Goal: Answer question/provide support

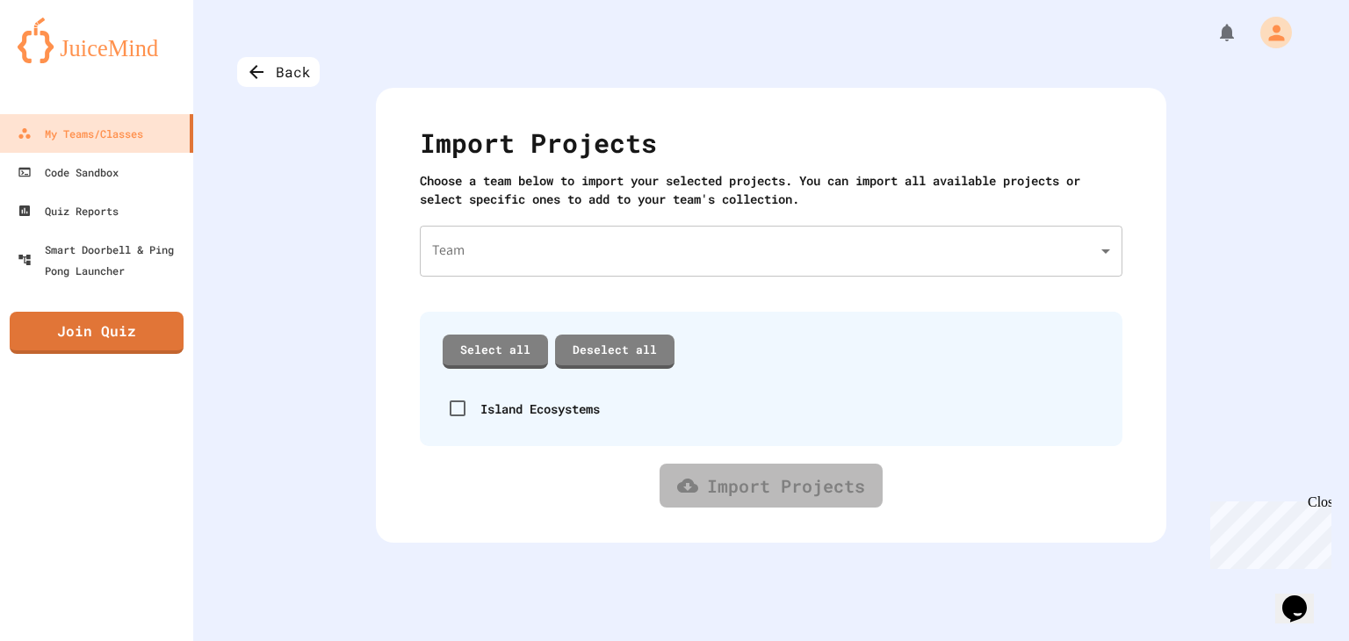
click at [656, 219] on div "Import Projects Choose a team below to import your selected projects. You can i…" at bounding box center [771, 315] width 790 height 455
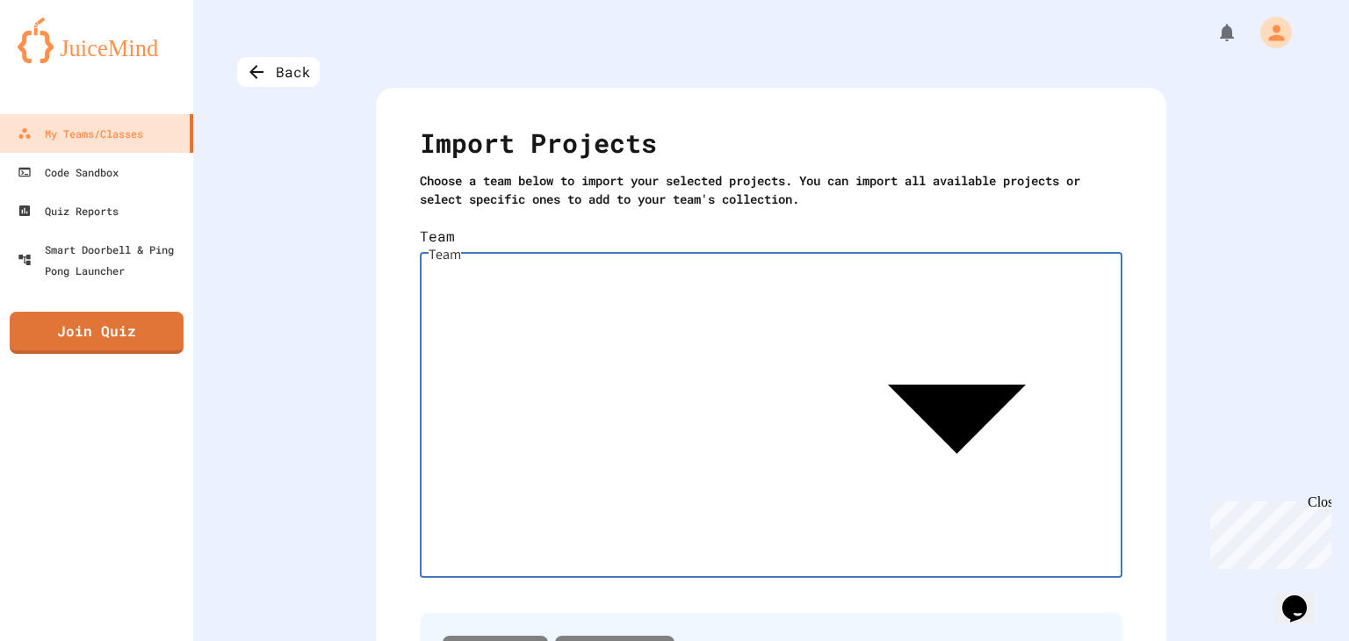
click at [645, 234] on body "We are updating our servers at 7PM EST [DATE]. [PERSON_NAME] should continue to…" at bounding box center [674, 320] width 1349 height 641
type input "**********"
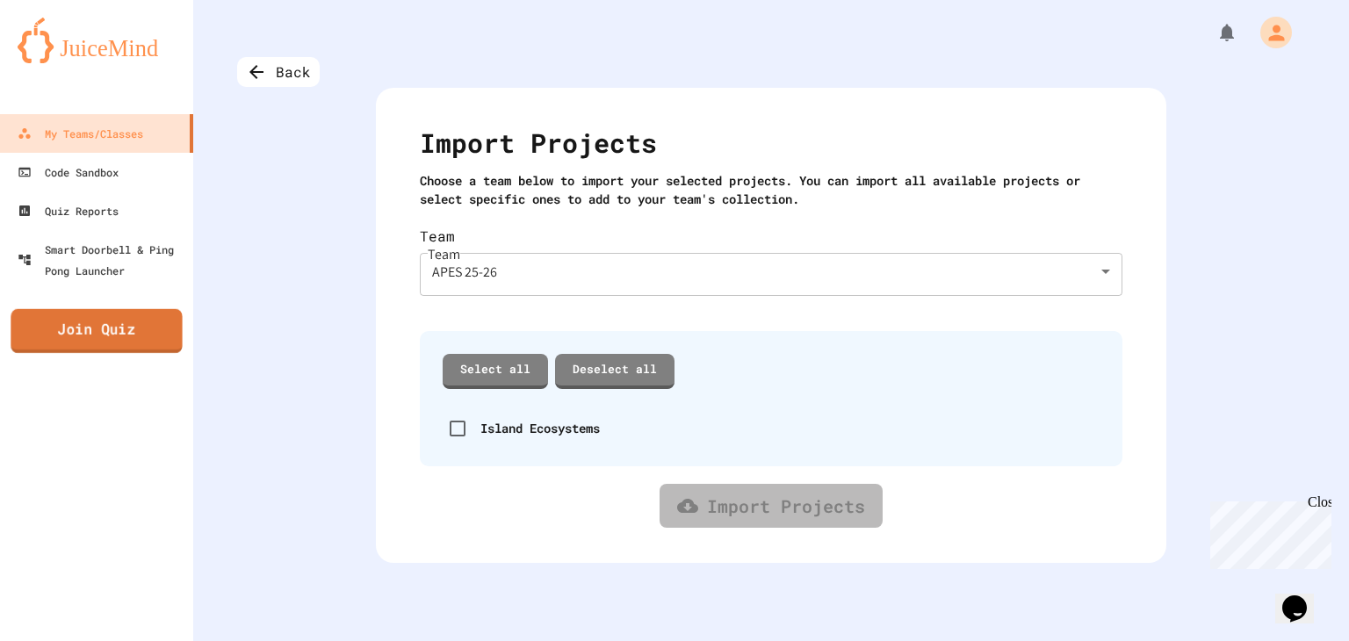
click at [123, 322] on link "Join Quiz" at bounding box center [96, 331] width 171 height 44
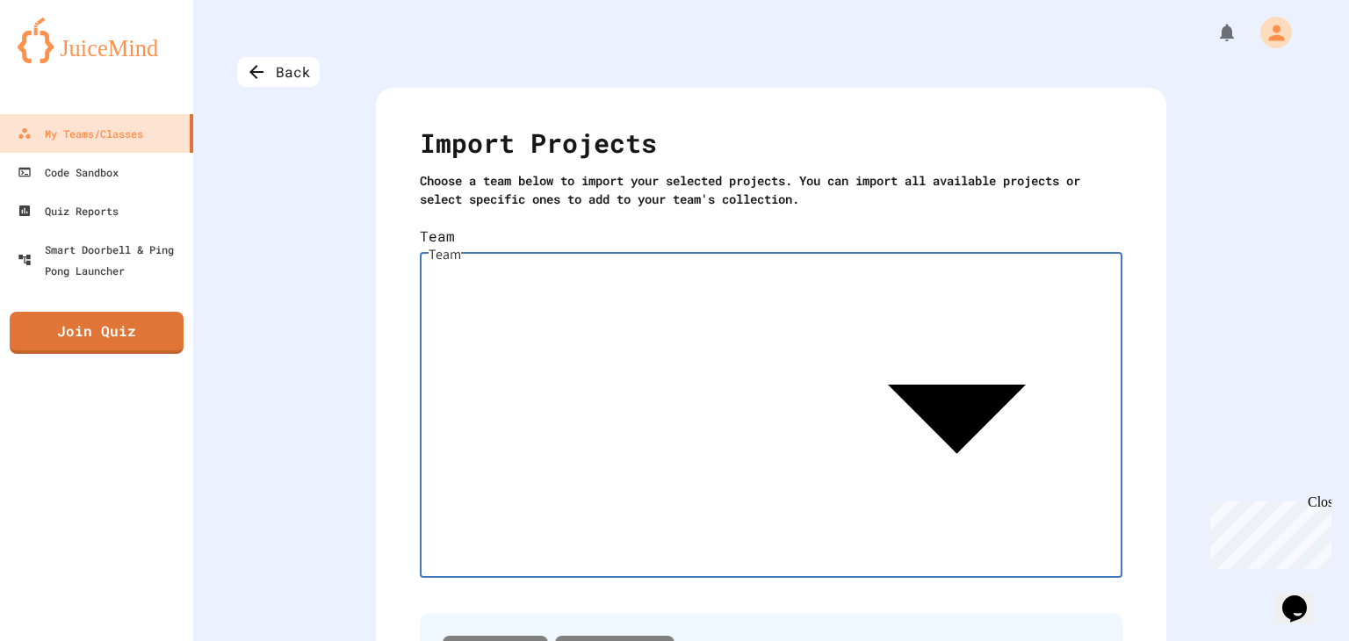
click at [558, 254] on body "We are updating our servers at 7PM EST [DATE]. [PERSON_NAME] should continue to…" at bounding box center [674, 320] width 1349 height 641
type input "**********"
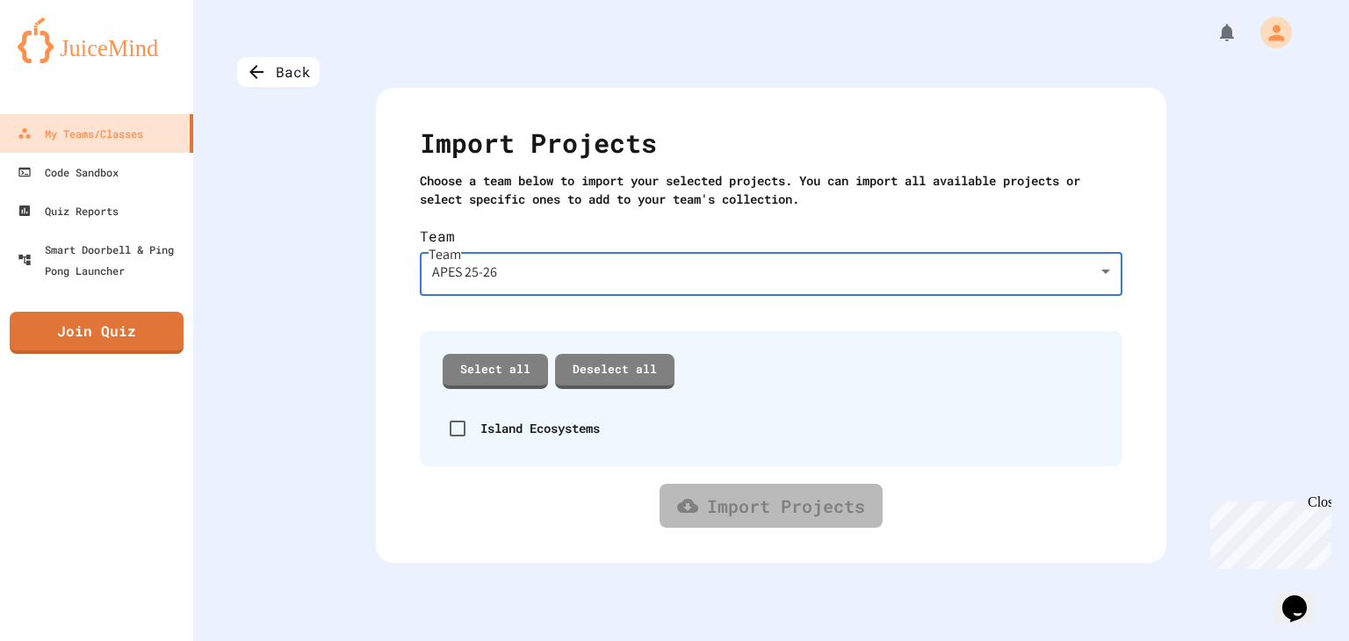
click at [717, 268] on body "**********" at bounding box center [674, 320] width 1349 height 641
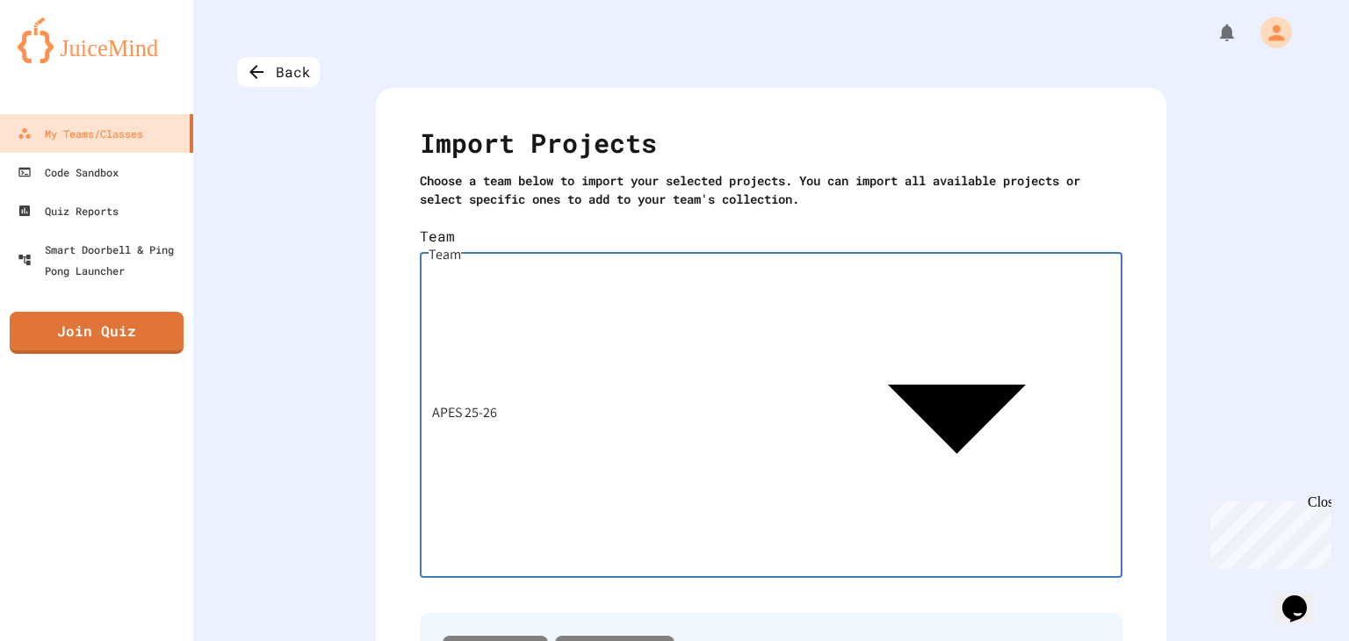
click at [329, 640] on div at bounding box center [674, 643] width 1349 height 0
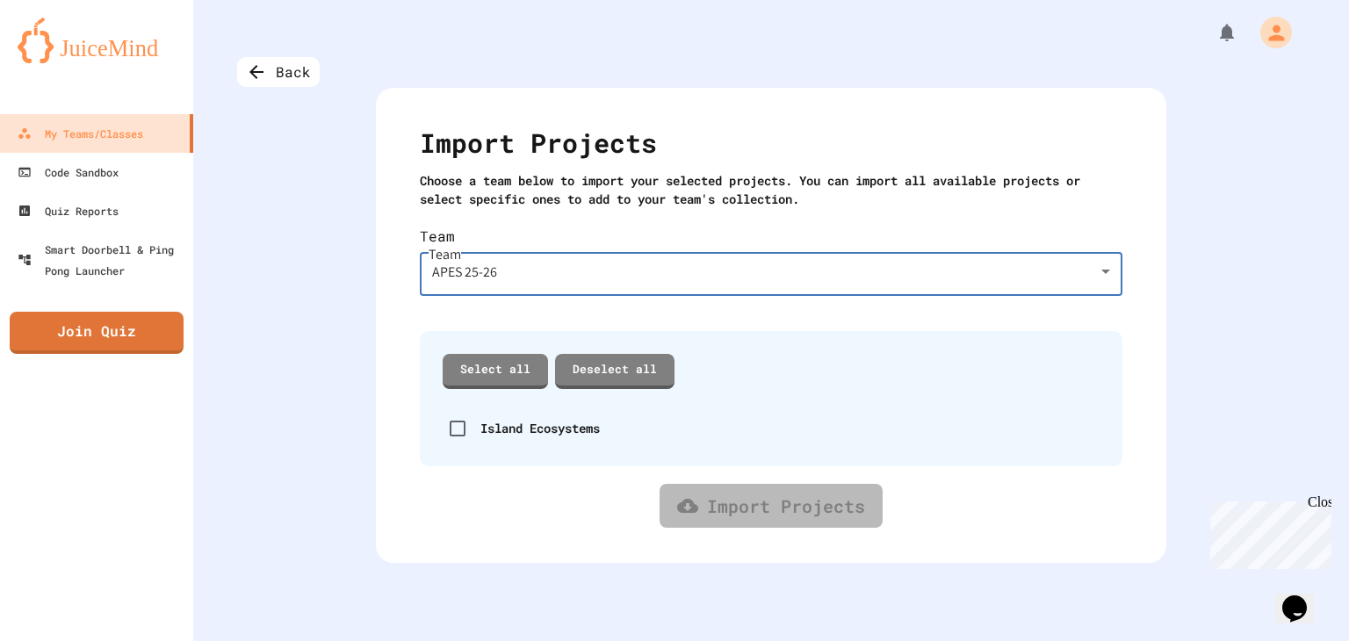
click at [1272, 35] on icon "My Account" at bounding box center [1276, 33] width 24 height 24
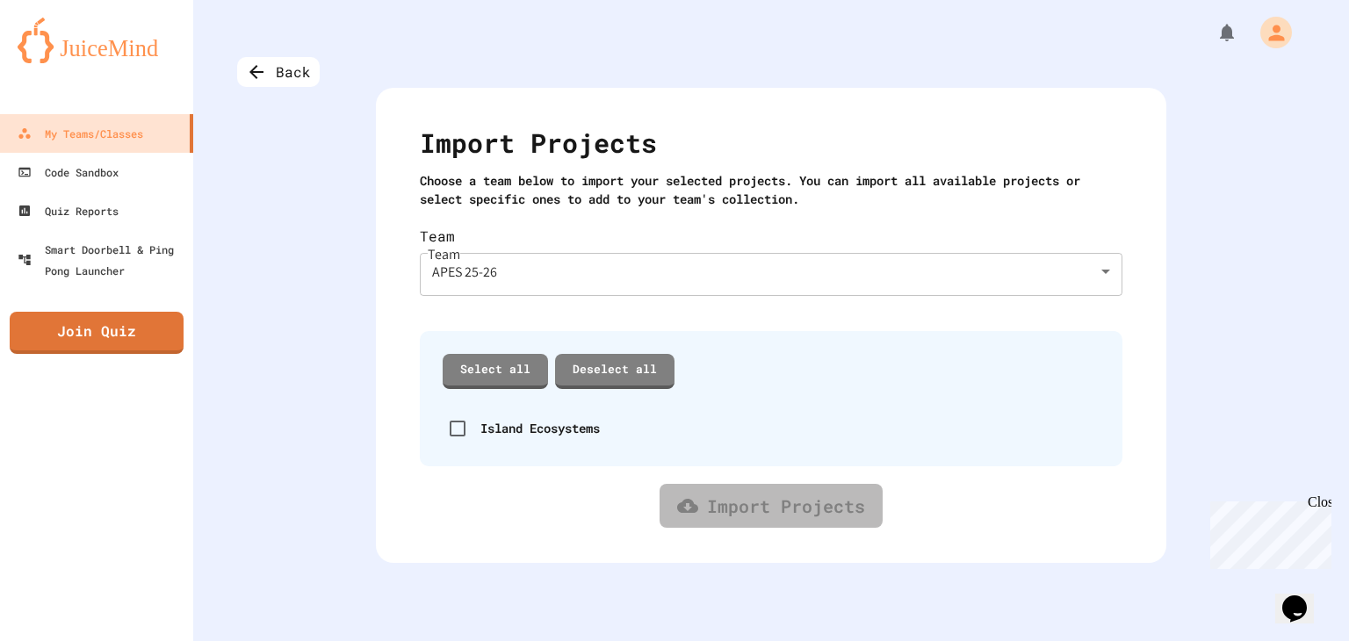
click at [1304, 640] on div at bounding box center [674, 641] width 1349 height 0
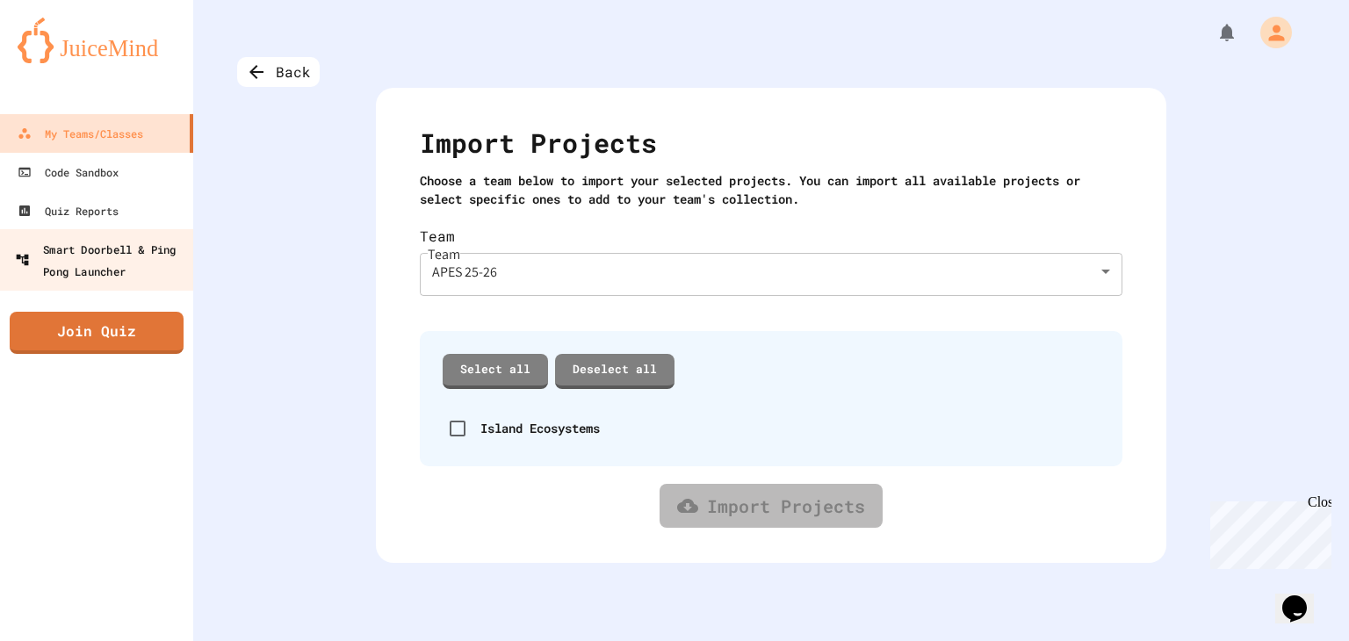
click at [128, 259] on div "Smart Doorbell & Ping Pong Launcher" at bounding box center [102, 259] width 174 height 43
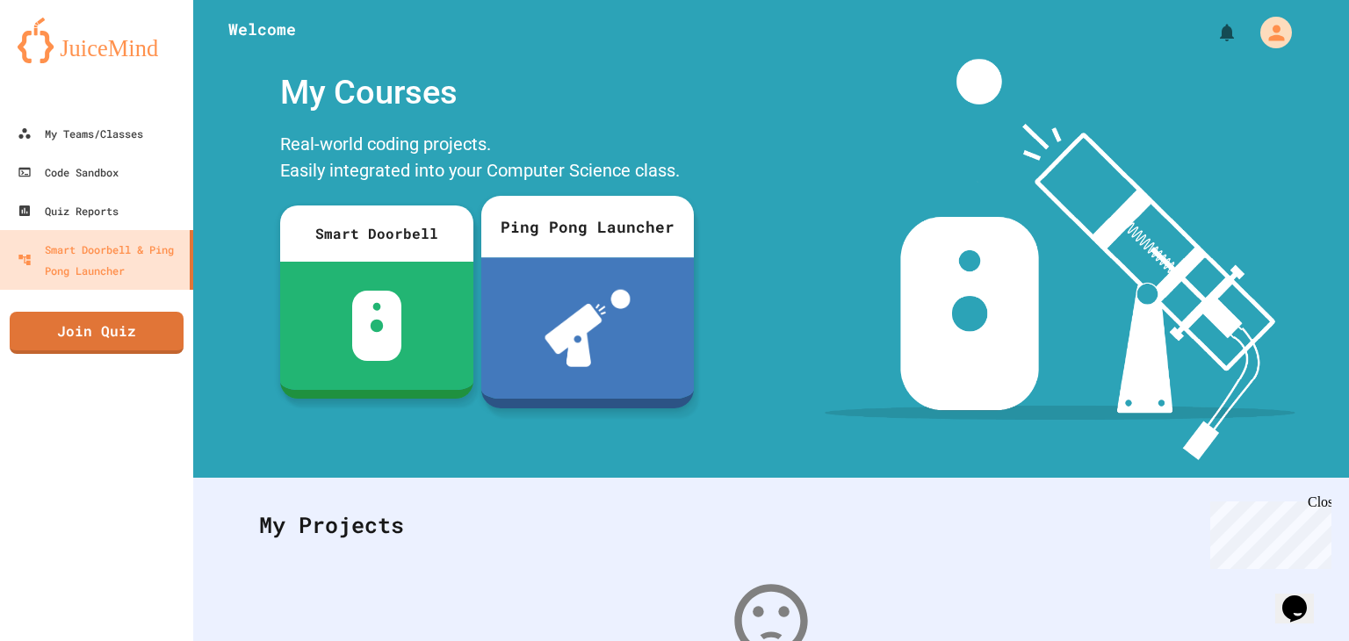
scroll to position [240, 0]
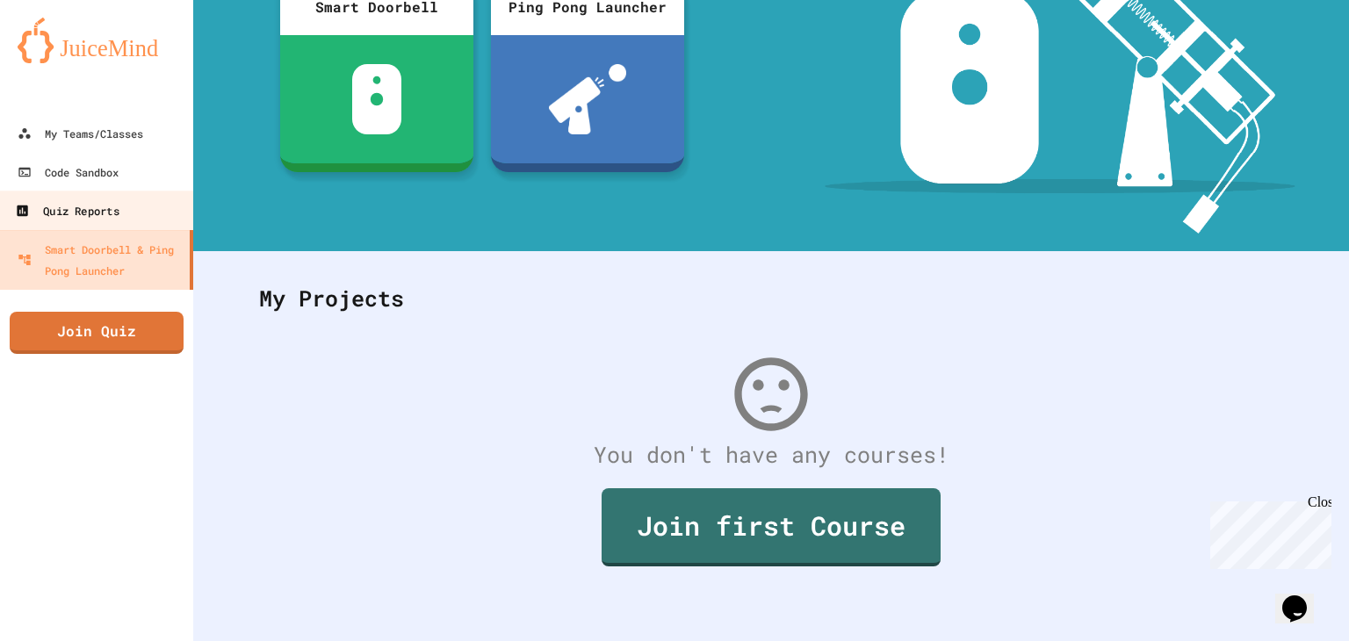
click at [41, 212] on div "Quiz Reports" at bounding box center [67, 211] width 104 height 22
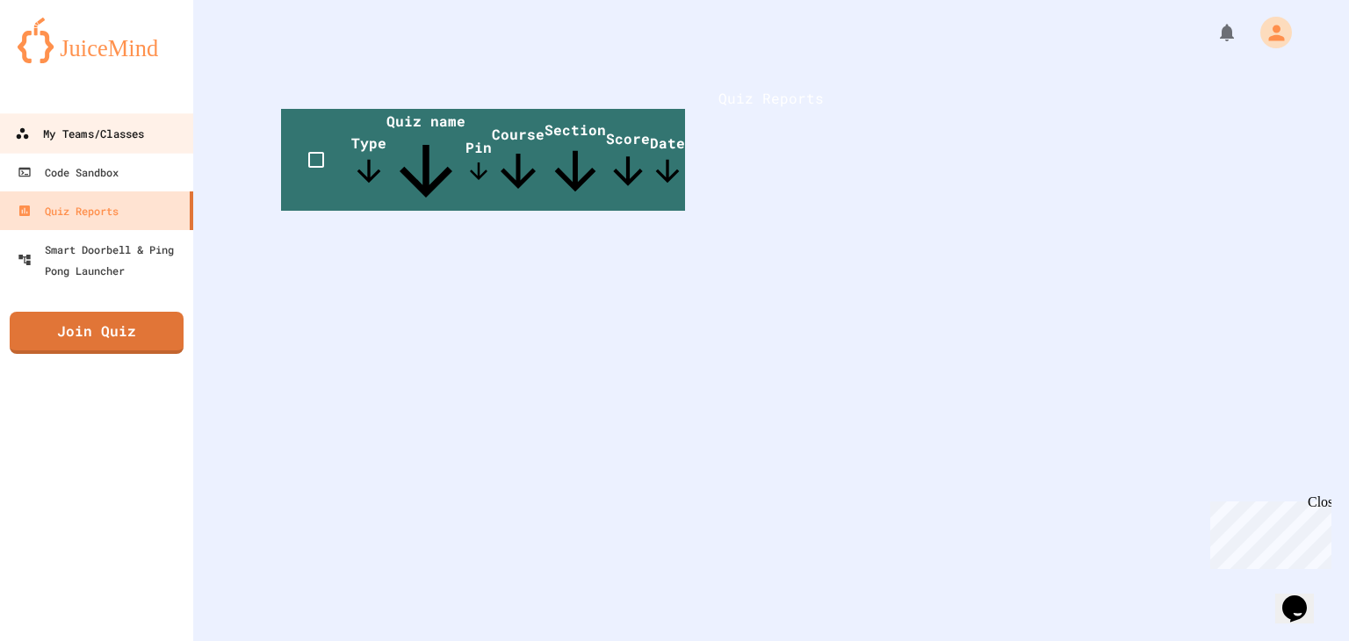
click at [63, 121] on link "My Teams/Classes" at bounding box center [96, 133] width 199 height 40
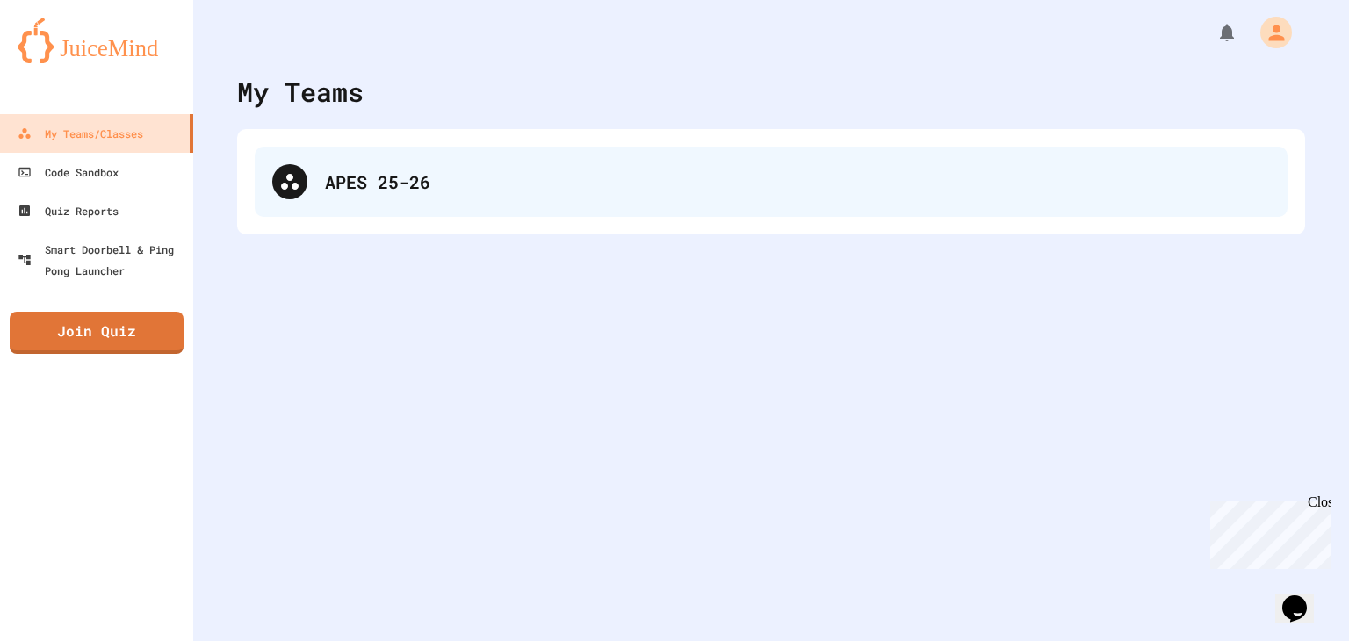
click at [352, 165] on div "APES 25-26" at bounding box center [771, 182] width 1033 height 70
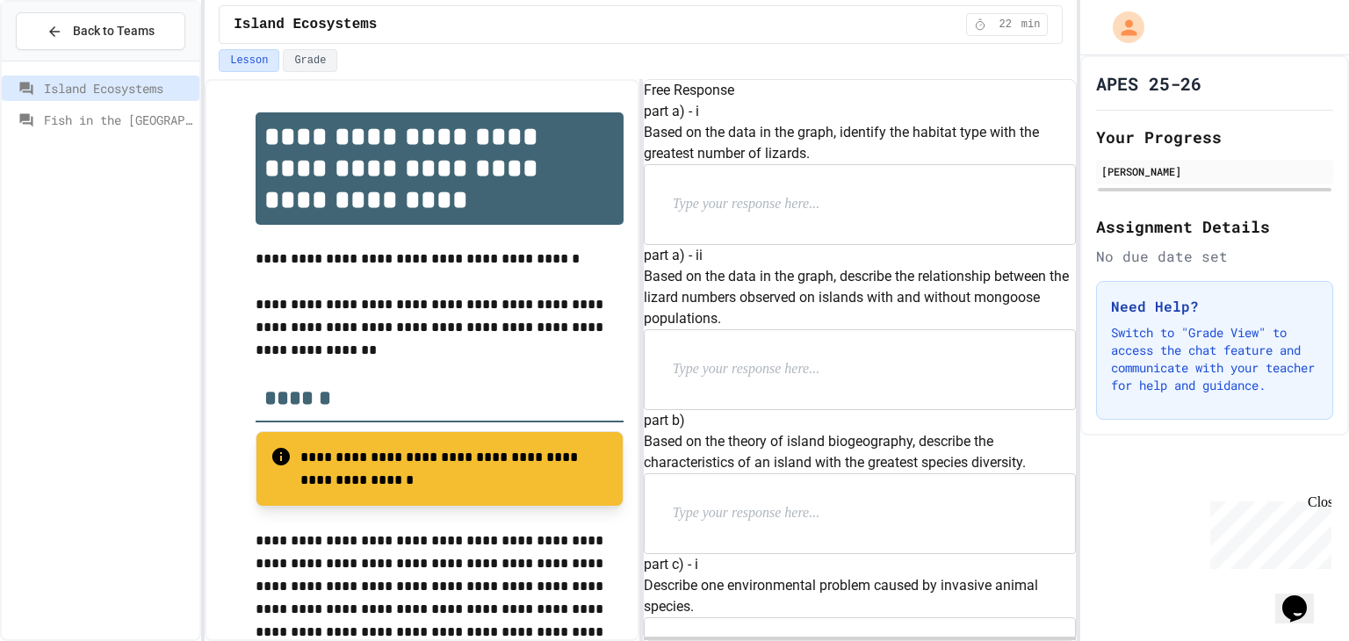
click at [741, 266] on h6 "part a) - ii" at bounding box center [860, 255] width 433 height 21
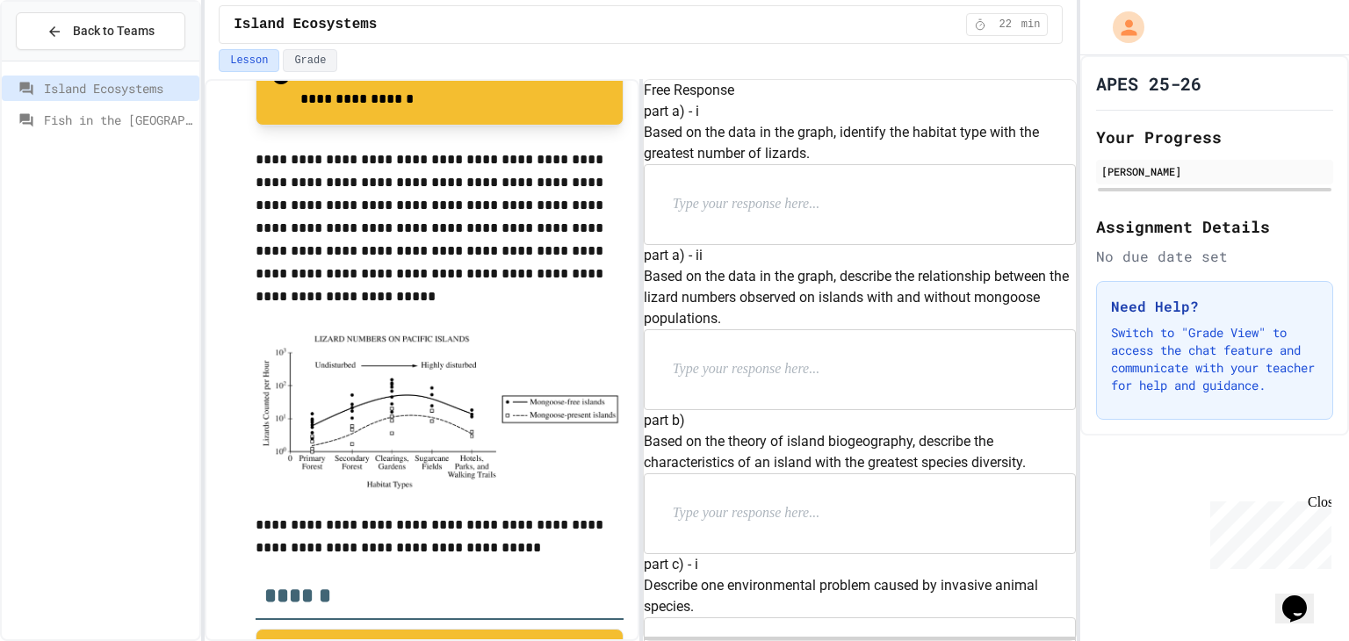
scroll to position [402, 0]
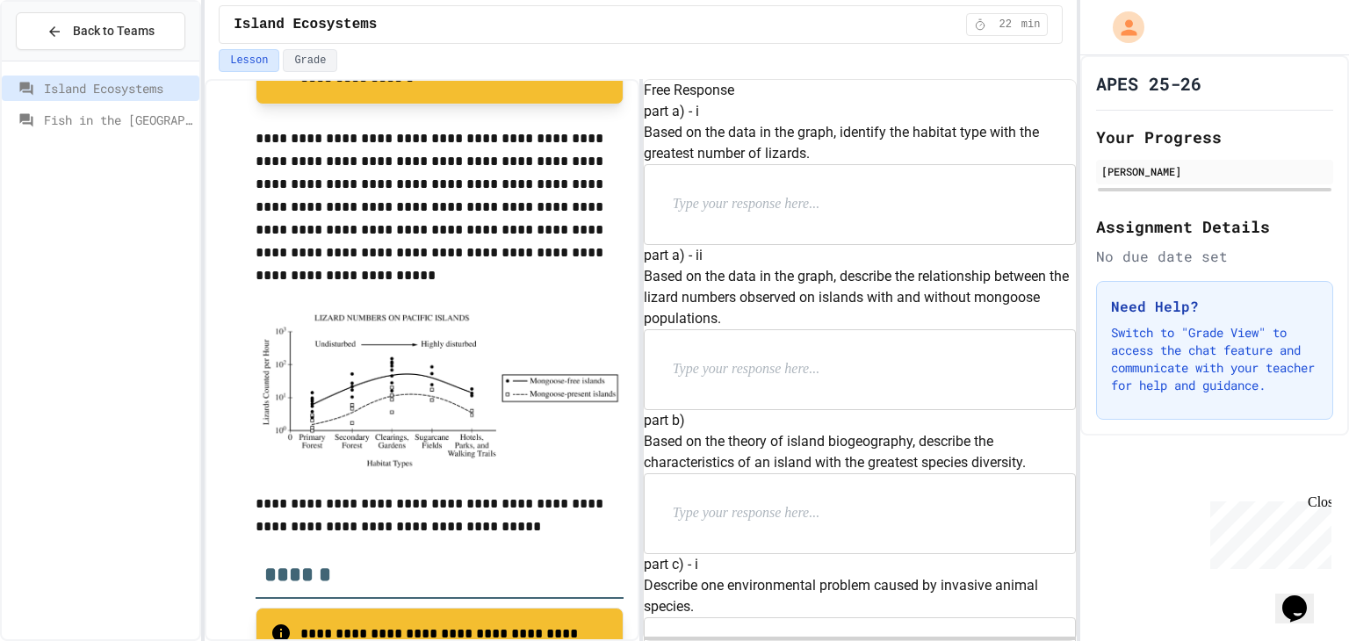
click at [746, 235] on div at bounding box center [860, 204] width 431 height 79
click at [781, 216] on p at bounding box center [787, 204] width 228 height 23
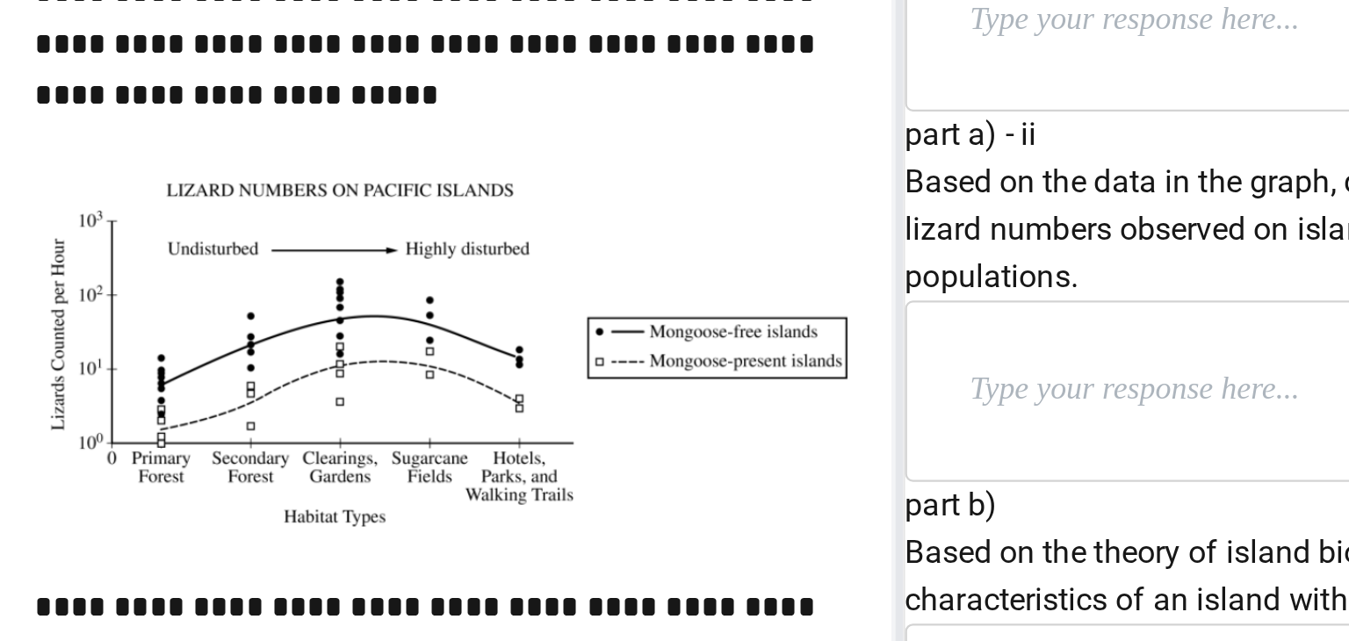
scroll to position [441, 0]
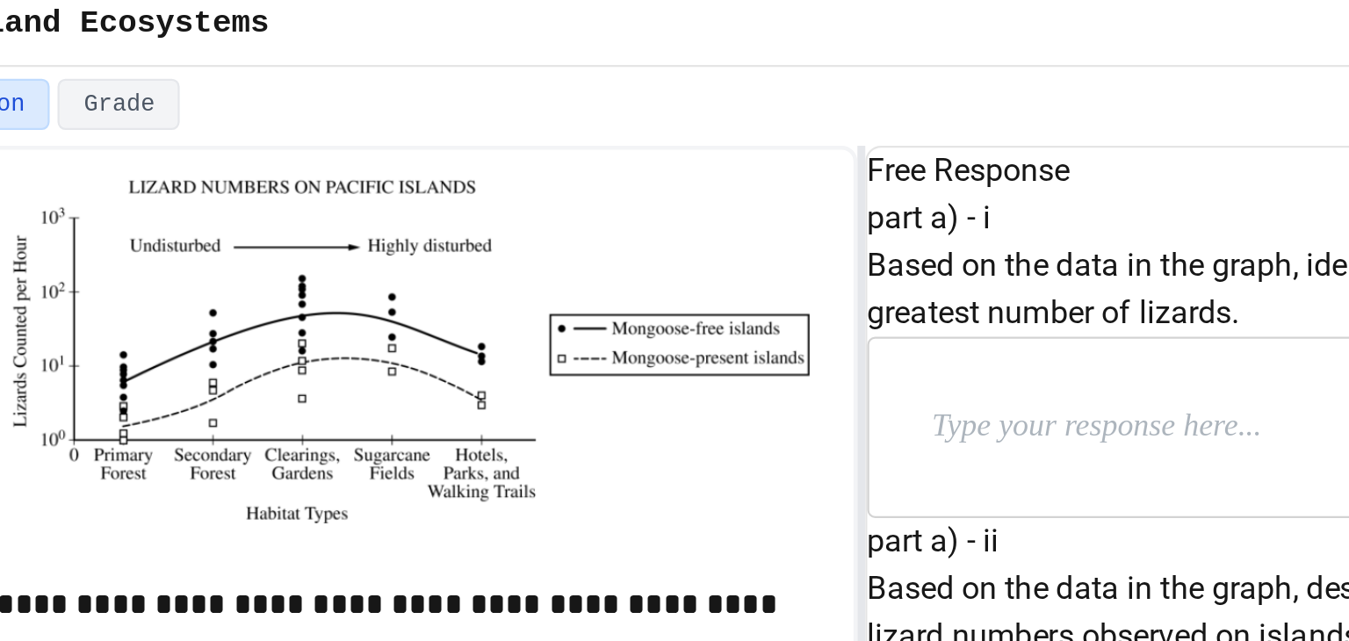
click at [529, 179] on img at bounding box center [440, 170] width 368 height 161
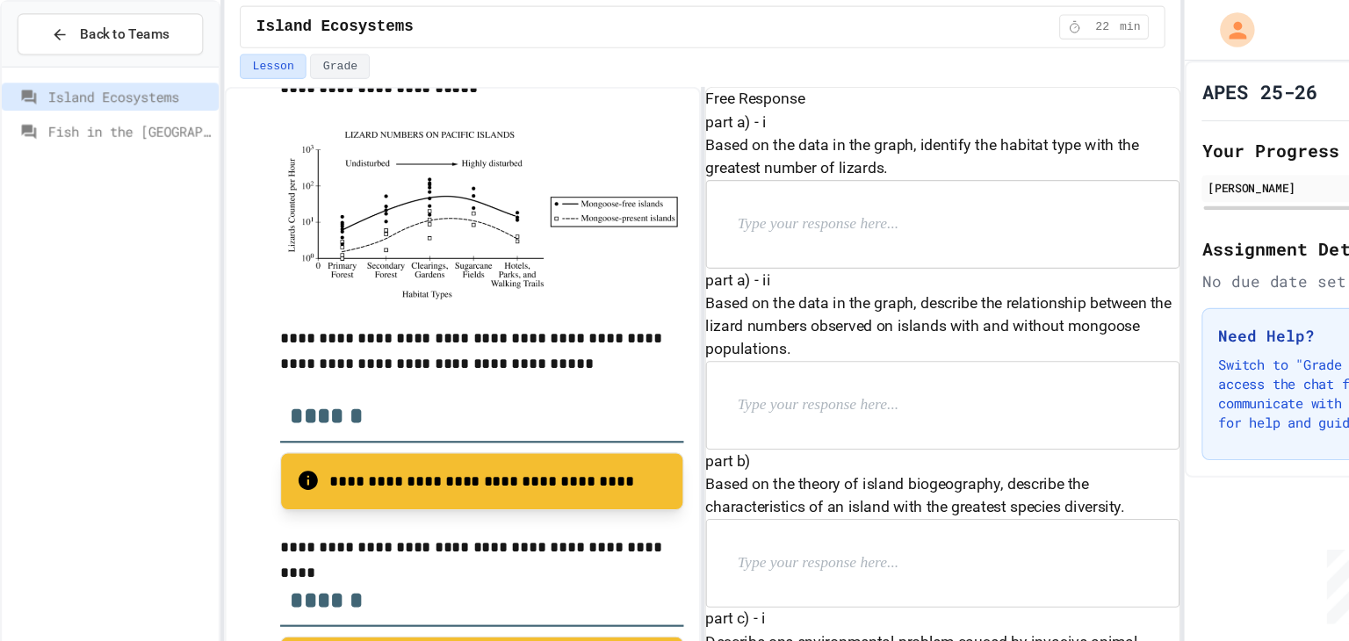
click at [874, 216] on p at bounding box center [787, 204] width 228 height 23
drag, startPoint x: 704, startPoint y: 244, endPoint x: 682, endPoint y: 247, distance: 22.1
click at [682, 244] on div "**********" at bounding box center [860, 204] width 431 height 79
drag, startPoint x: 717, startPoint y: 257, endPoint x: 955, endPoint y: 282, distance: 238.4
click at [955, 244] on div "**********" at bounding box center [860, 204] width 431 height 79
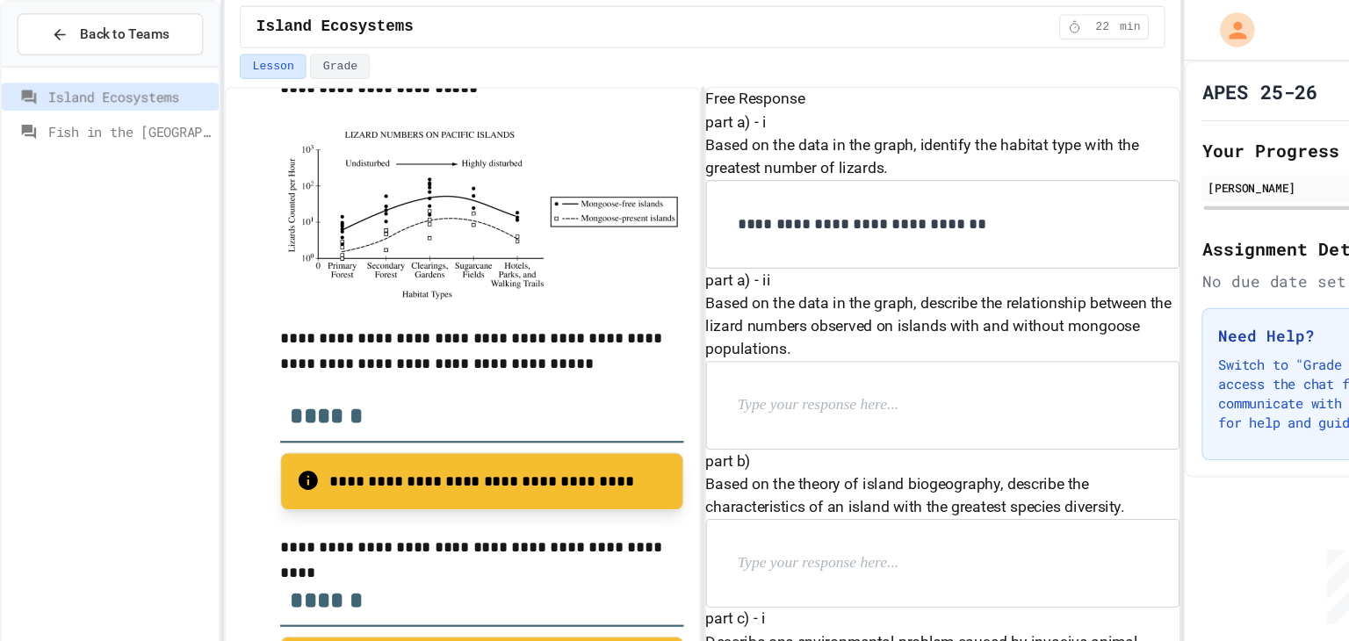
scroll to position [173, 0]
click at [798, 330] on div at bounding box center [860, 369] width 431 height 79
click at [768, 358] on p at bounding box center [787, 369] width 228 height 23
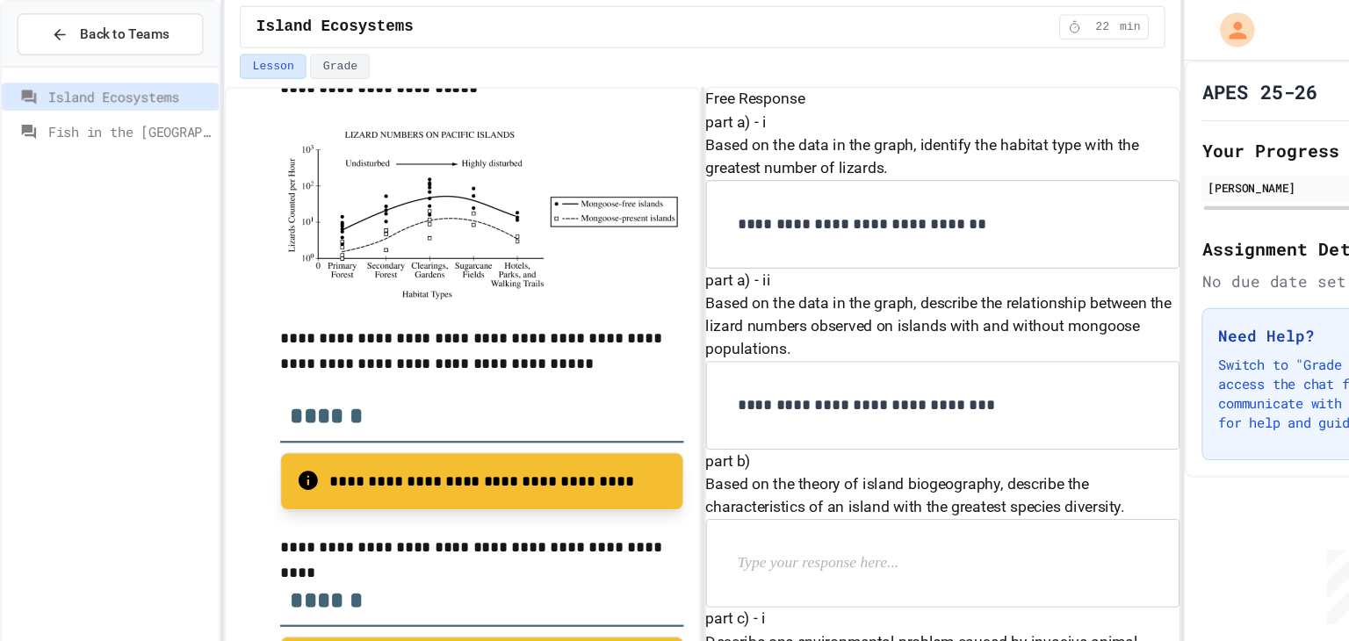
click at [927, 358] on p "**********" at bounding box center [825, 369] width 305 height 23
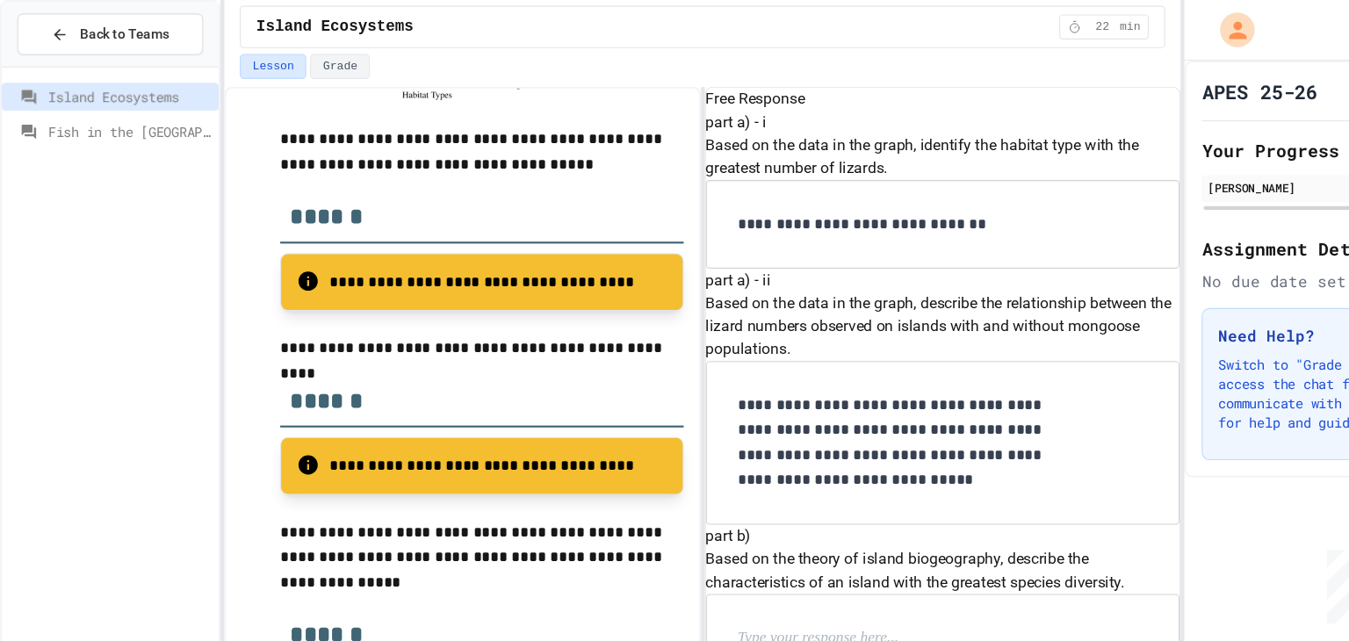
scroll to position [477, 0]
click at [780, 543] on div at bounding box center [860, 582] width 431 height 79
click at [741, 571] on p at bounding box center [787, 582] width 228 height 23
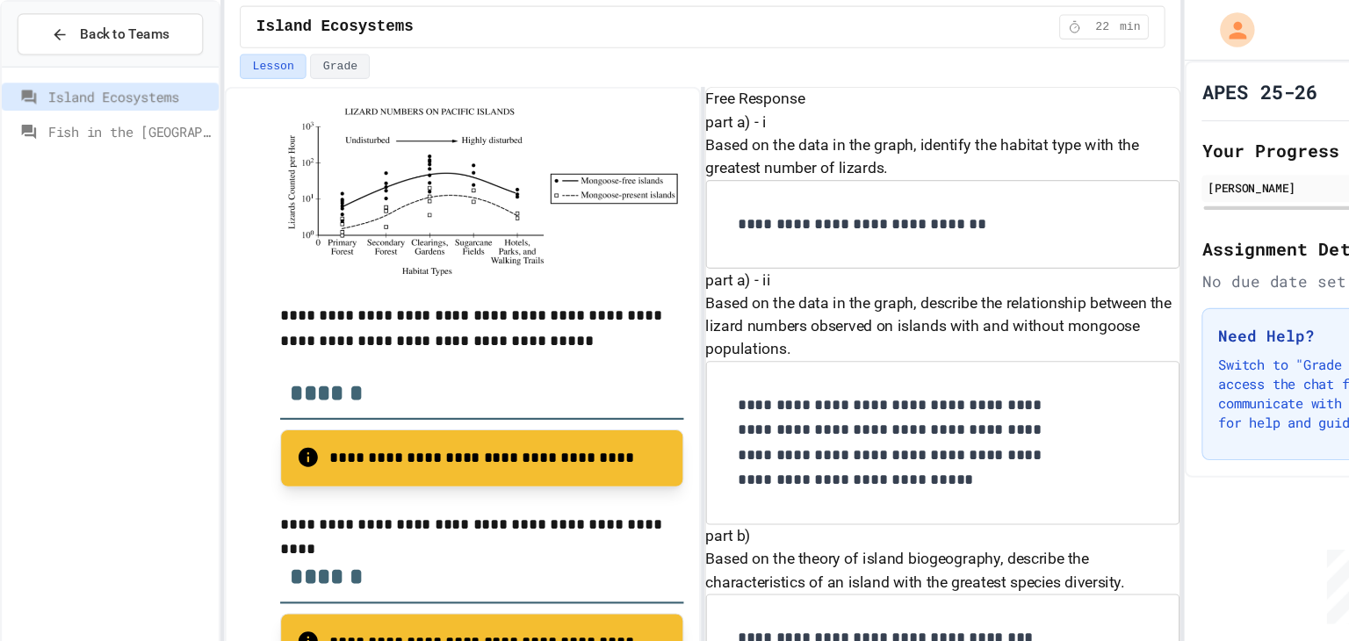
scroll to position [0, 0]
click at [710, 216] on p "**********" at bounding box center [825, 204] width 305 height 23
click at [952, 571] on p "**********" at bounding box center [825, 582] width 305 height 23
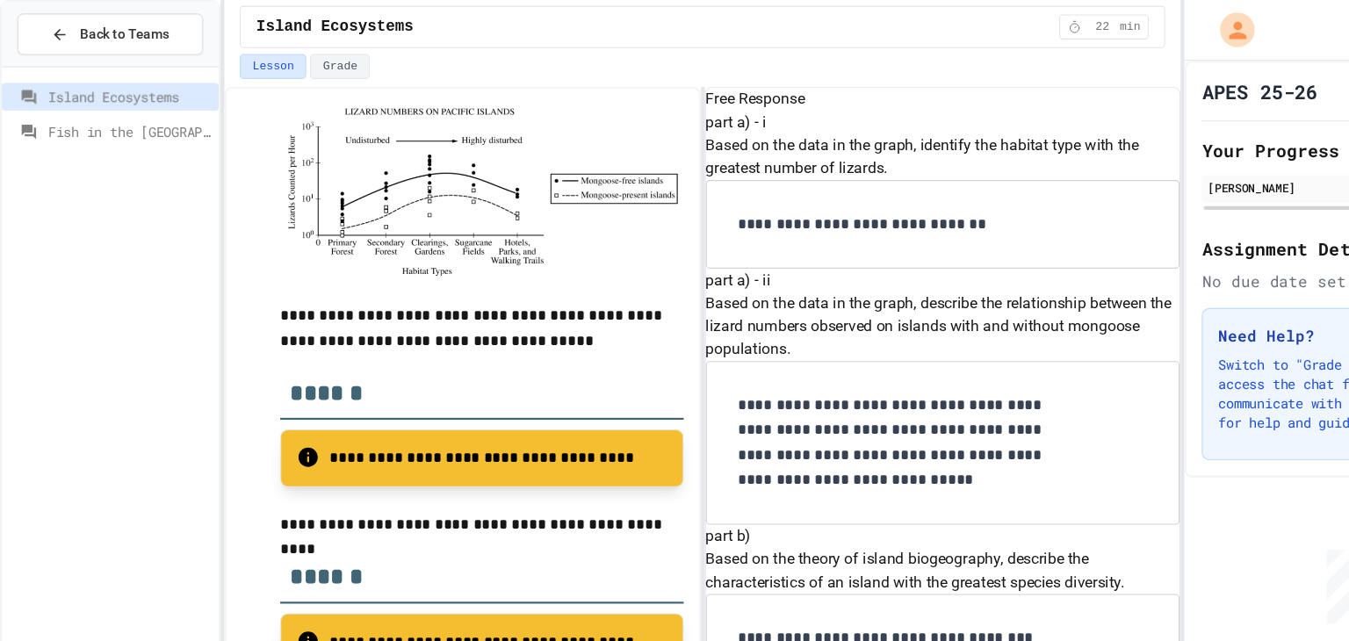
scroll to position [580, 0]
click at [799, 571] on p "**********" at bounding box center [825, 582] width 305 height 23
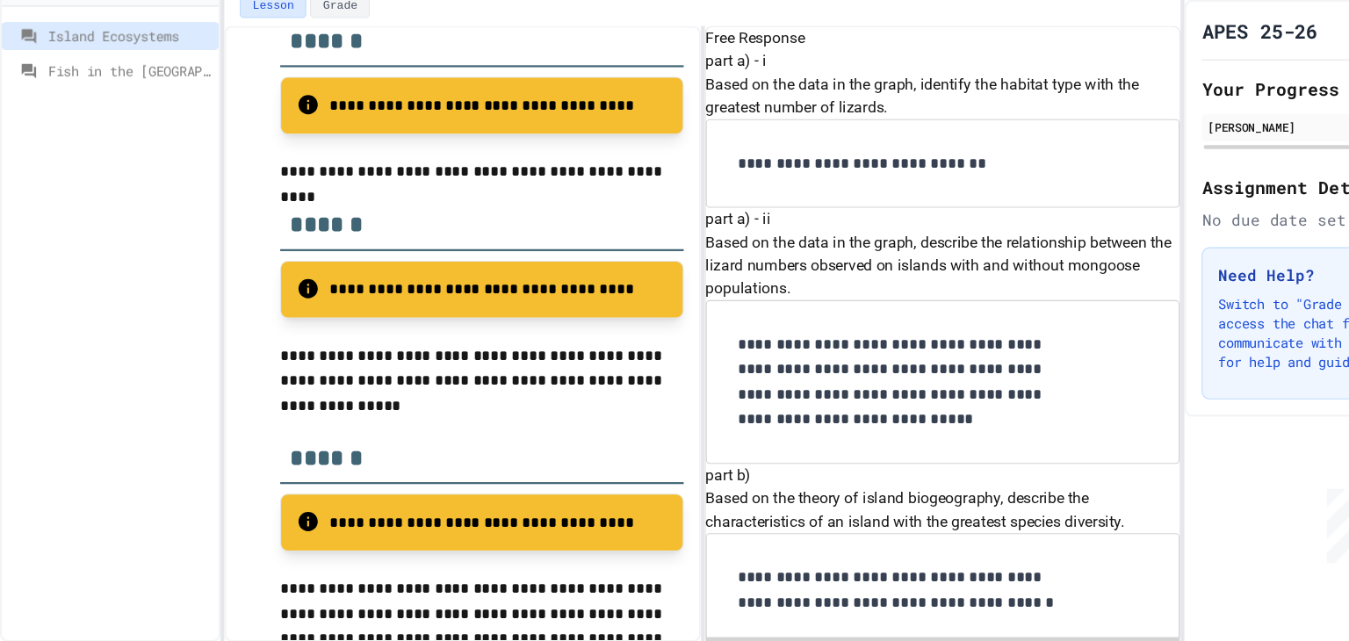
scroll to position [883, 0]
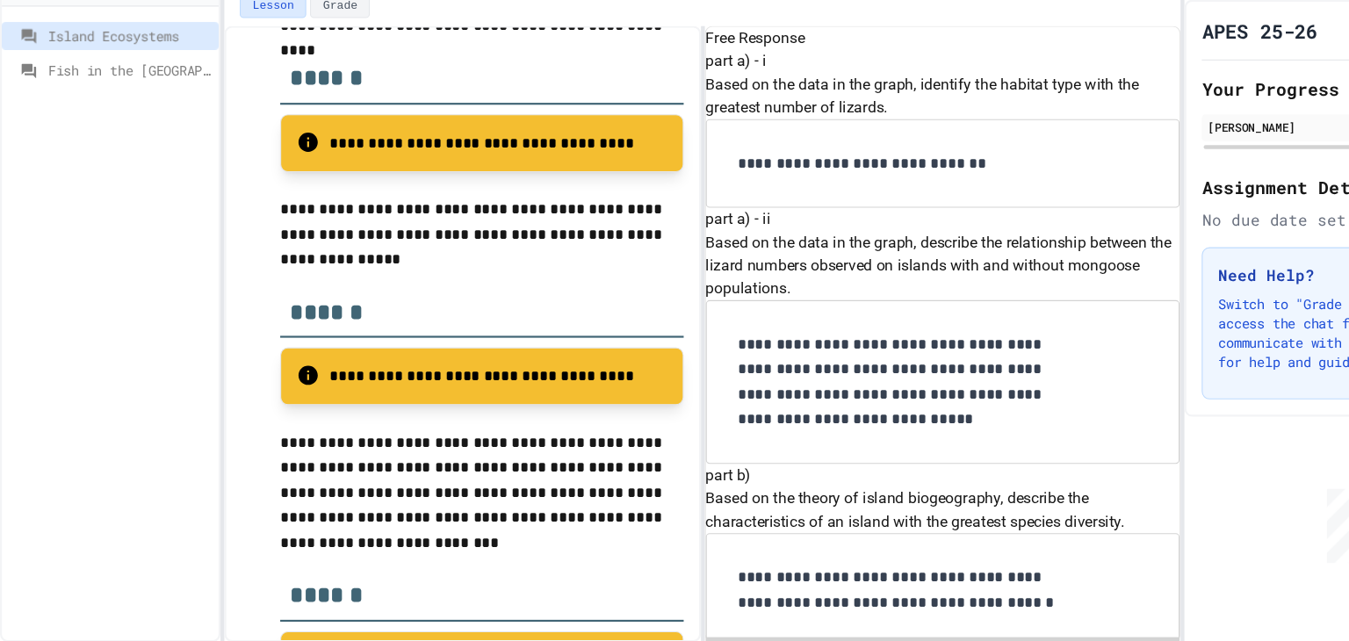
scroll to position [1205, 0]
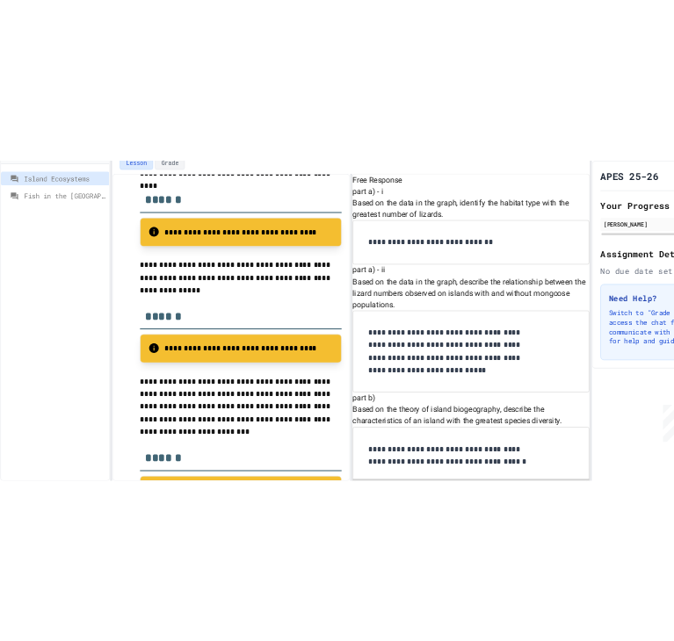
scroll to position [1365, 0]
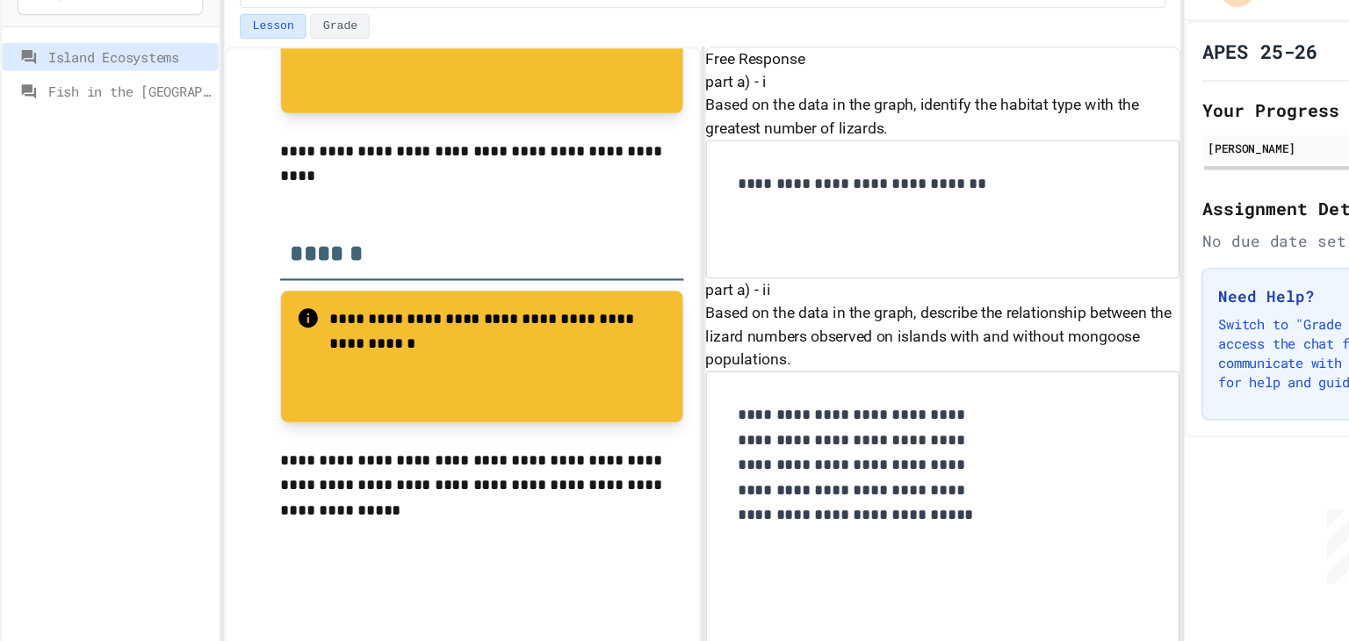
scroll to position [1329, 0]
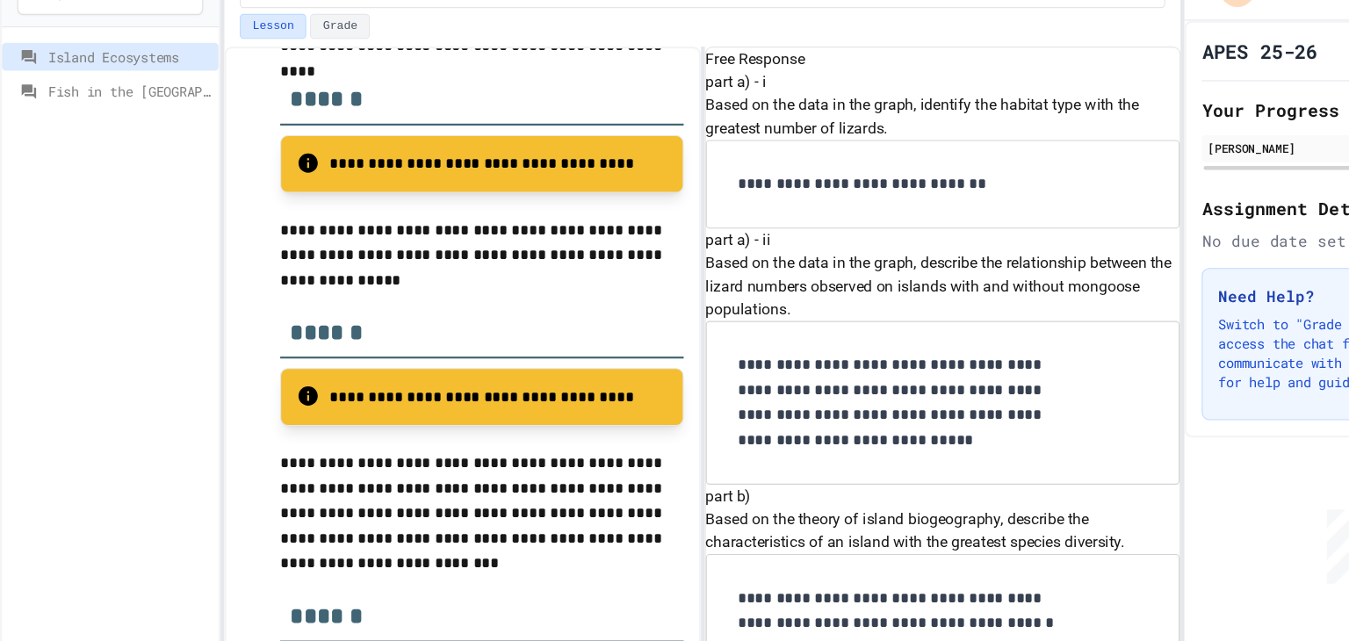
drag, startPoint x: 803, startPoint y: 297, endPoint x: 659, endPoint y: 272, distance: 145.2
copy p "Identify a provisioning ecosystem service provided by primary forests."
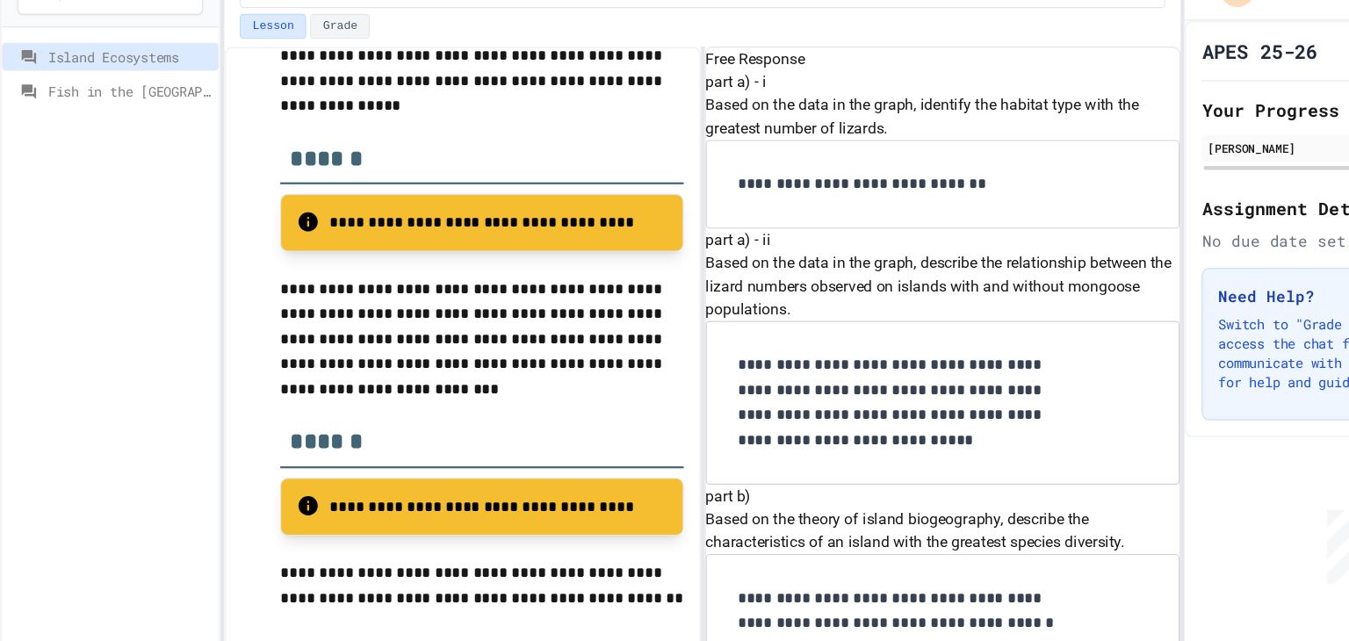
scroll to position [1692, 0]
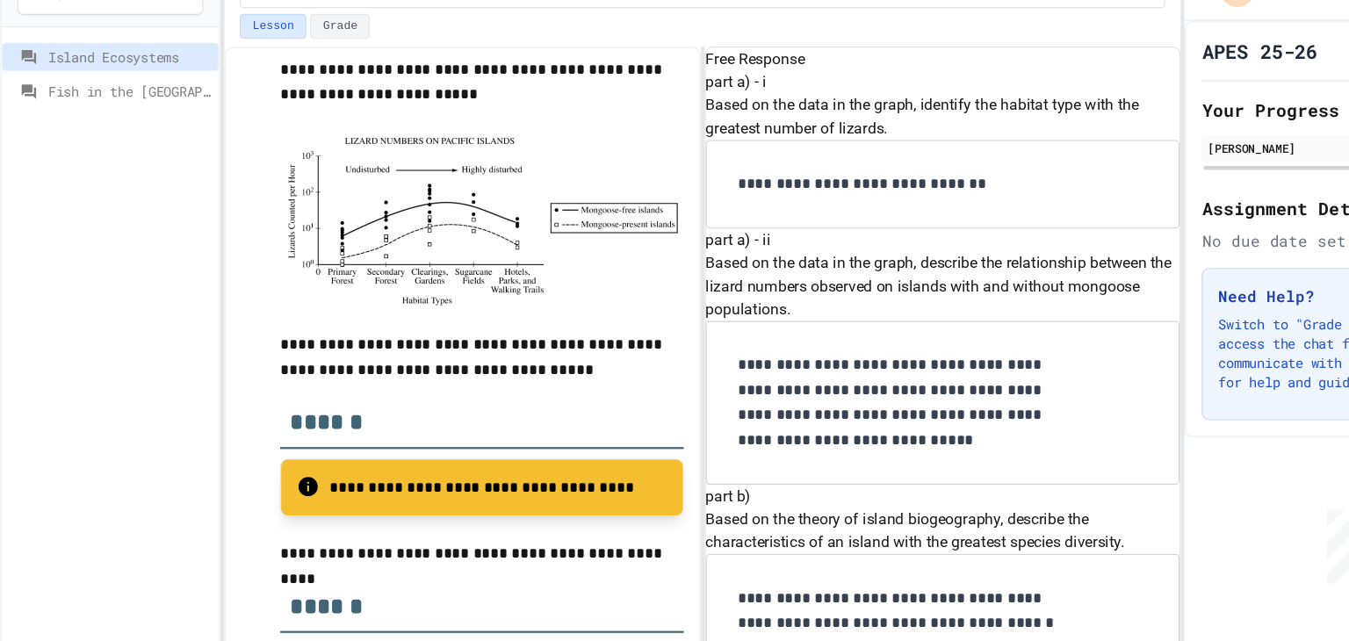
scroll to position [1571, 0]
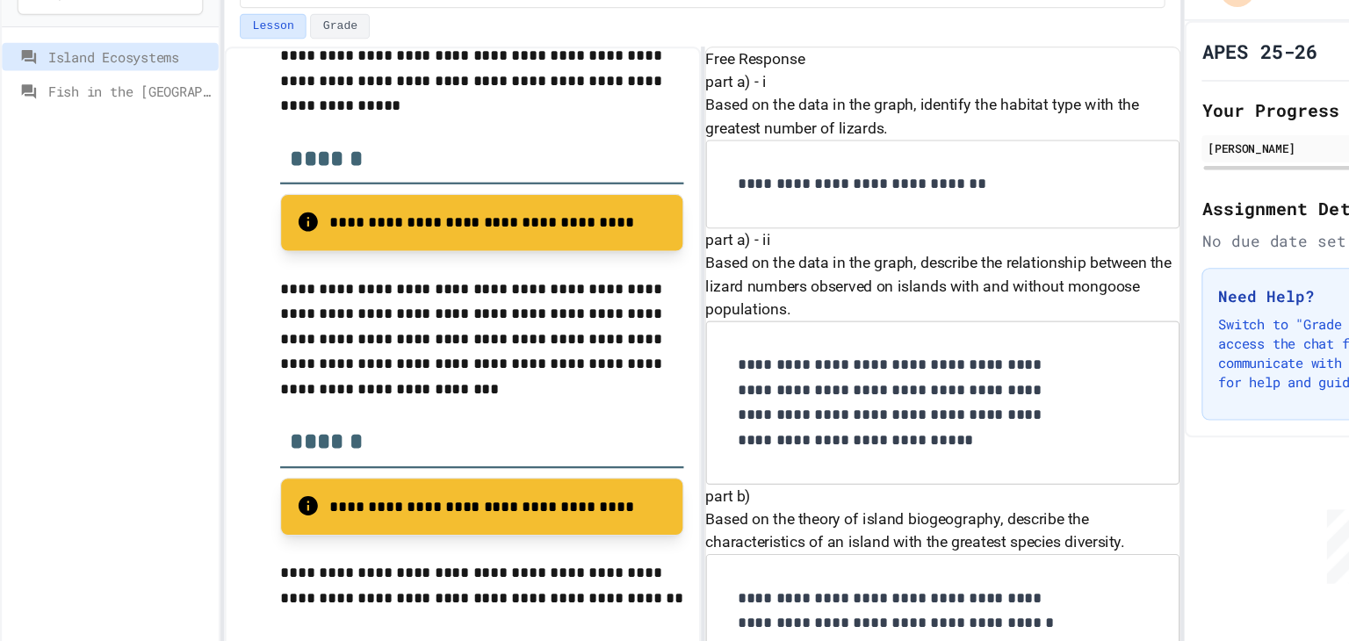
scroll to position [1730, 0]
drag, startPoint x: 860, startPoint y: 298, endPoint x: 829, endPoint y: 275, distance: 38.3
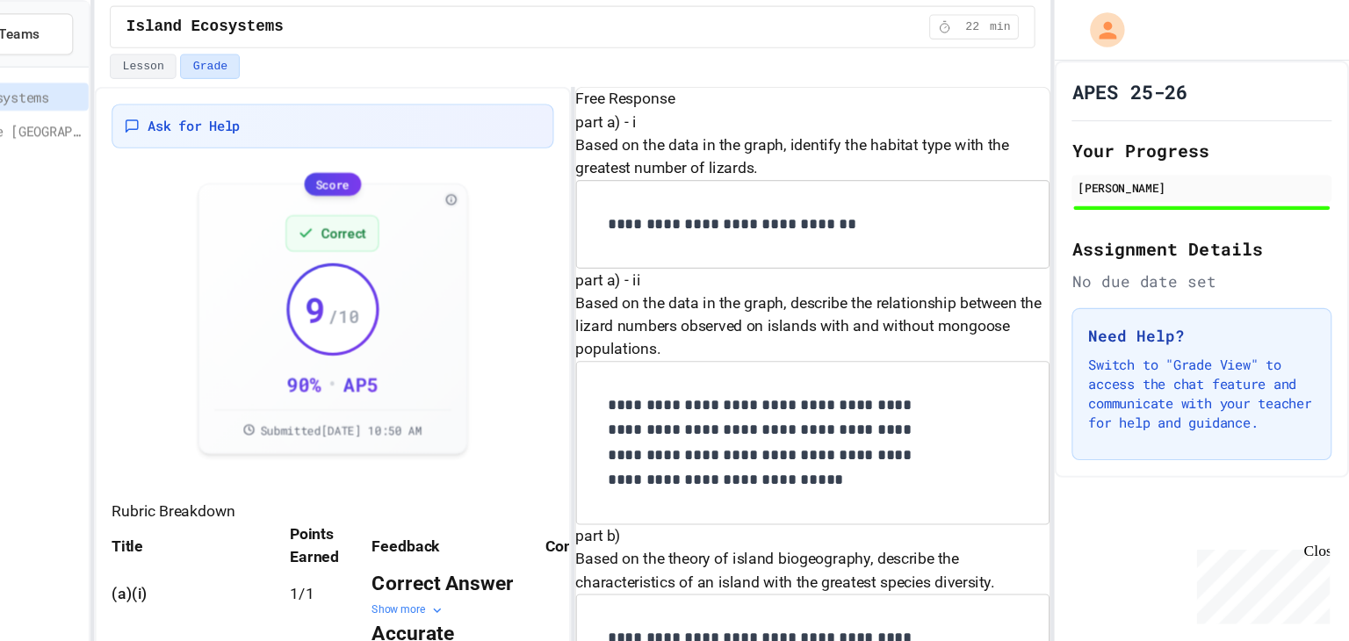
click at [1272, 76] on div "APES 25-26" at bounding box center [1214, 83] width 237 height 25
